Goal: Task Accomplishment & Management: Manage account settings

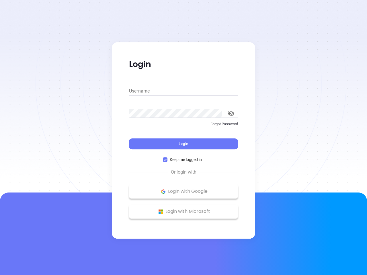
click at [184, 138] on div "Login" at bounding box center [183, 141] width 109 height 18
click at [184, 91] on input "Username" at bounding box center [183, 91] width 109 height 9
click at [231, 114] on icon "toggle password visibility" at bounding box center [231, 113] width 6 height 5
click at [184, 144] on span "Login" at bounding box center [184, 143] width 10 height 5
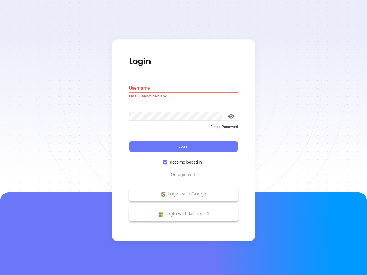
click at [184, 160] on span "Keep me logged in" at bounding box center [185, 162] width 37 height 6
click at [167, 160] on input "Keep me logged in" at bounding box center [165, 162] width 5 height 5
checkbox input "false"
click at [184, 192] on p "Login with Google" at bounding box center [183, 194] width 103 height 9
click at [184, 212] on p "Login with Microsoft" at bounding box center [183, 214] width 103 height 9
